Goal: Register for event/course

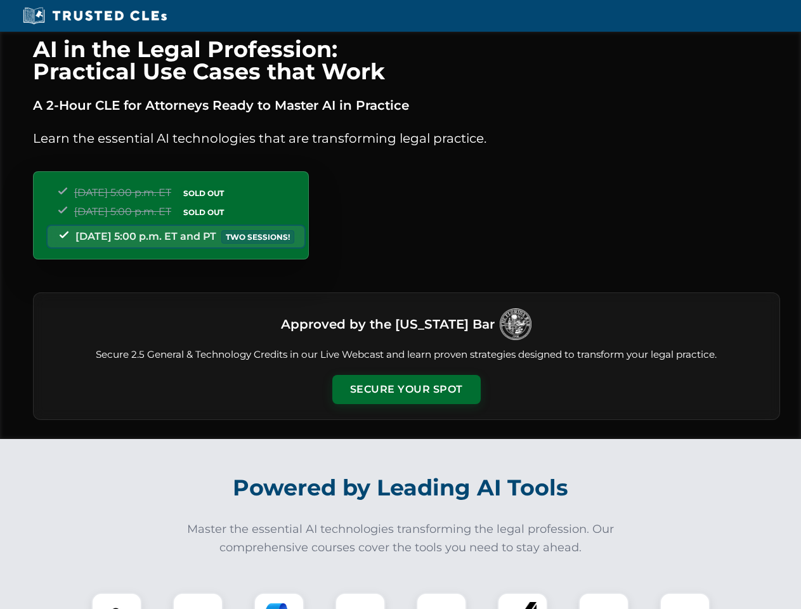
click at [406, 389] on button "Secure Your Spot" at bounding box center [406, 389] width 148 height 29
click at [117, 601] on img at bounding box center [116, 617] width 37 height 37
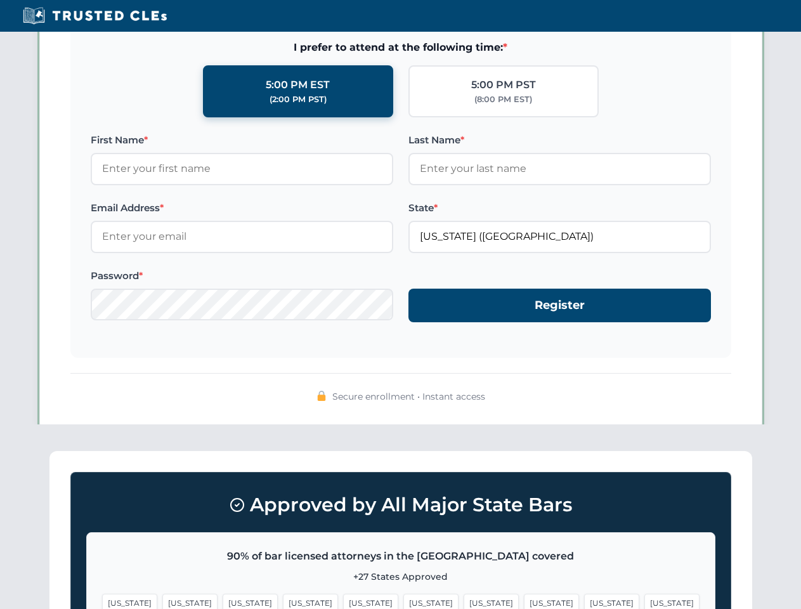
click at [464, 601] on span "[US_STATE]" at bounding box center [491, 603] width 55 height 18
click at [584, 601] on span "[US_STATE]" at bounding box center [611, 603] width 55 height 18
